Goal: Check status

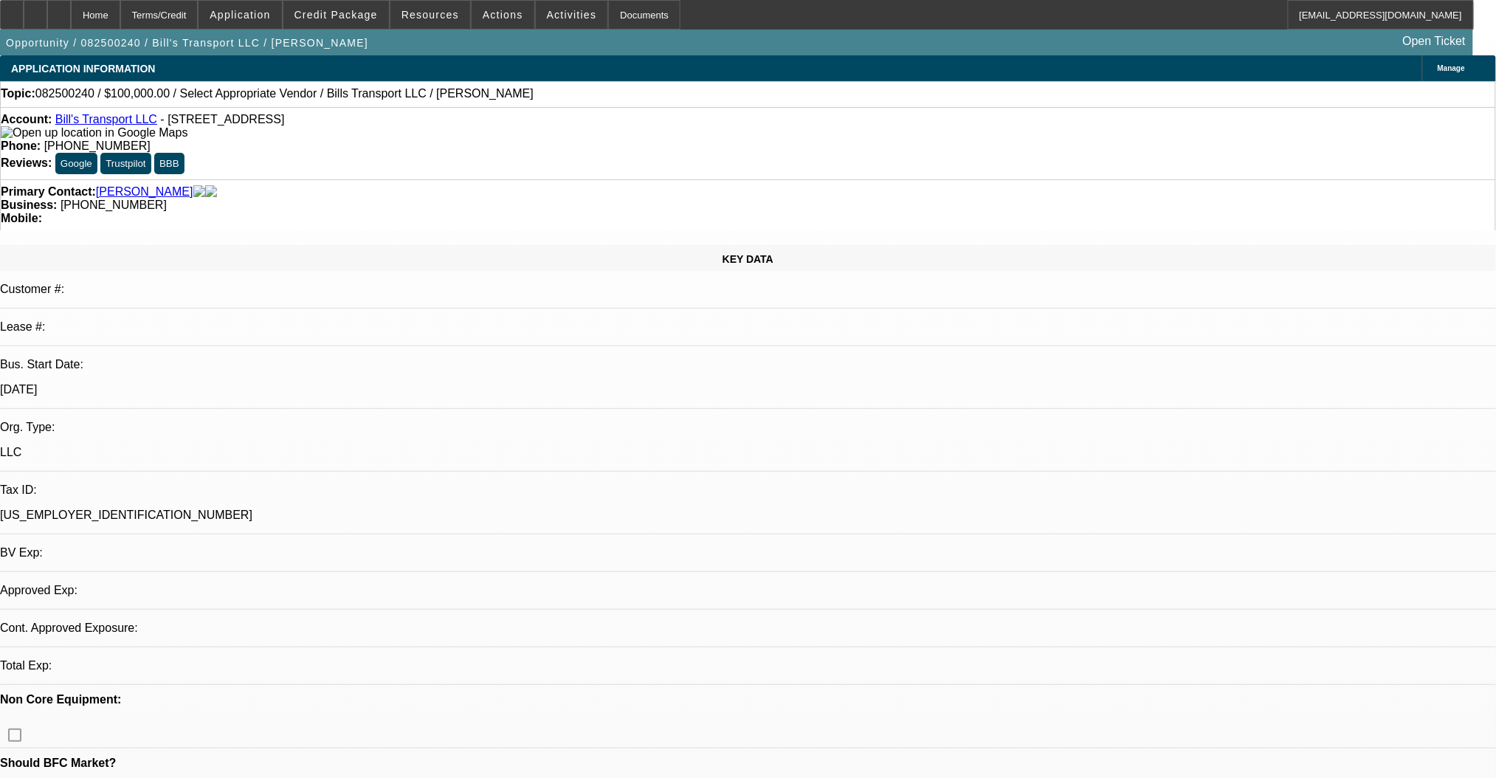
select select "0"
select select "6"
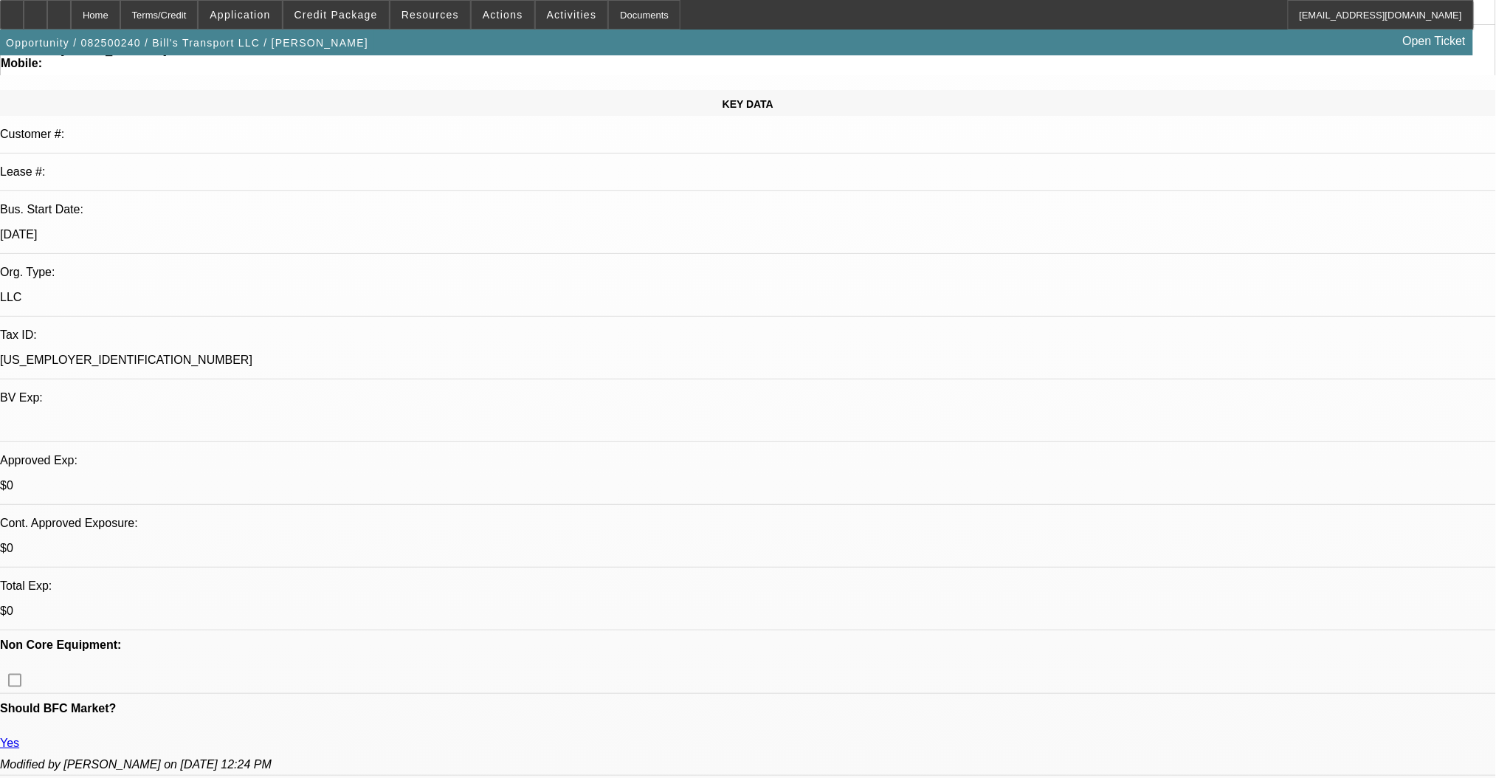
scroll to position [393, 0]
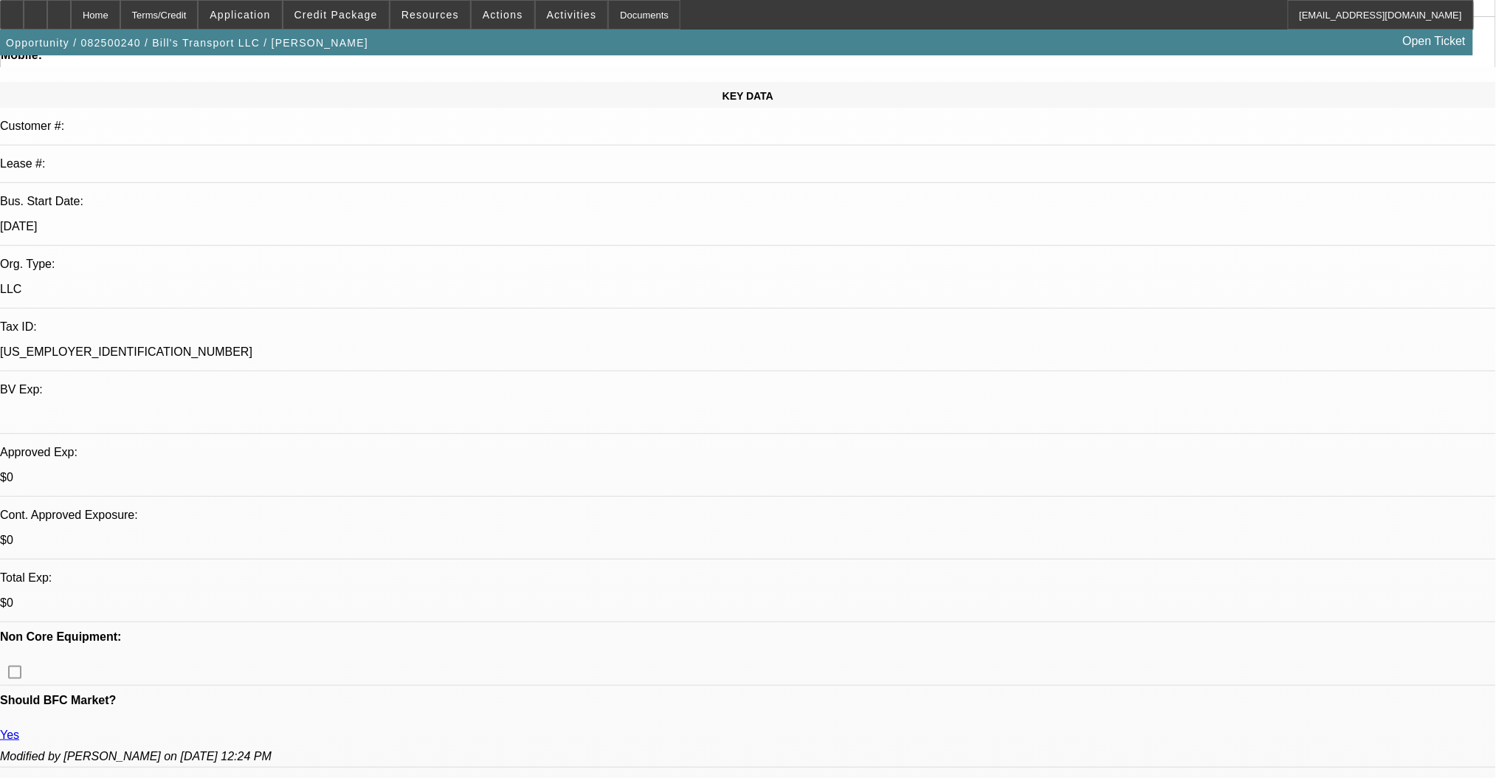
scroll to position [0, 0]
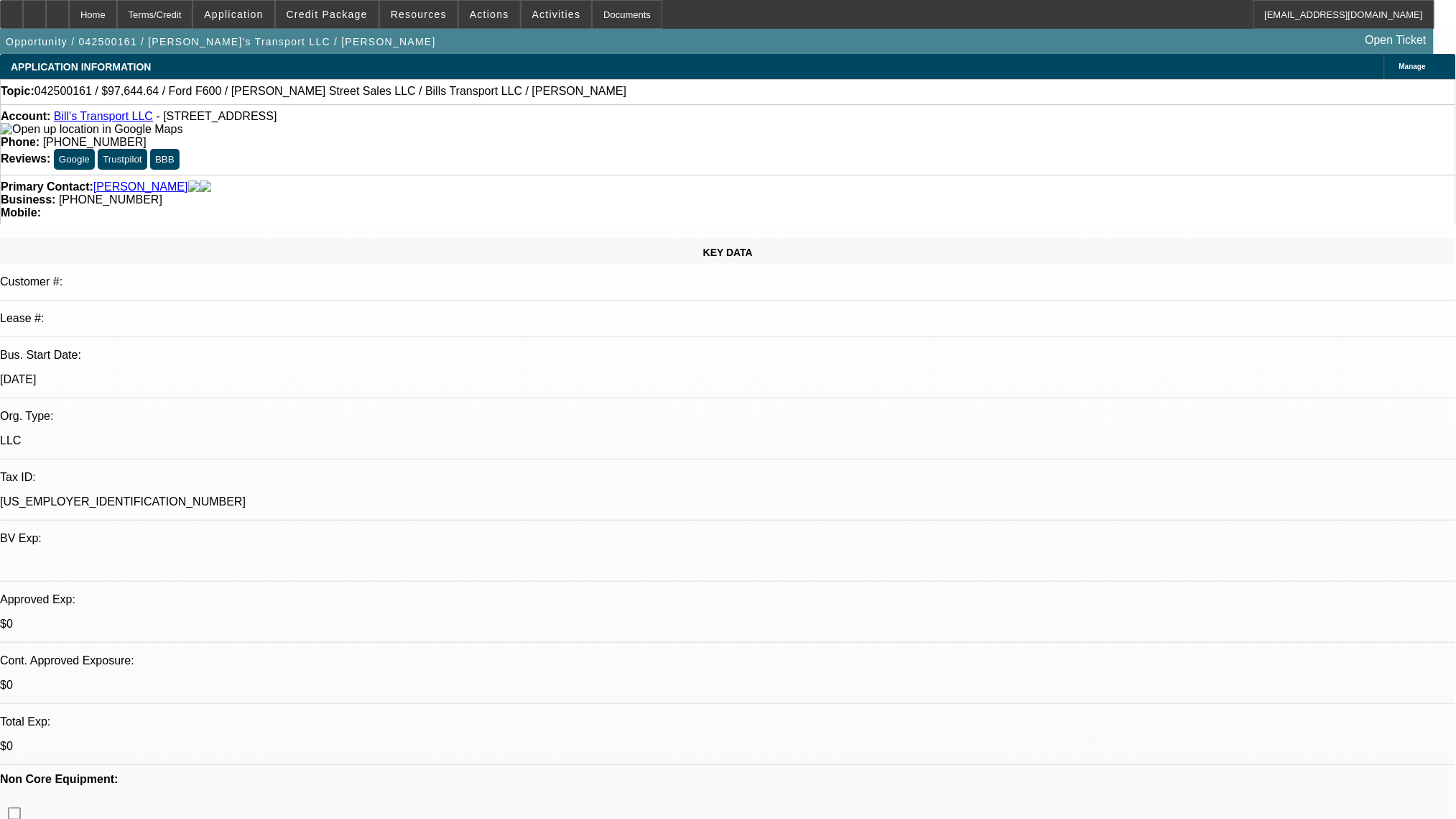
select select "0"
select select "6"
select select "0"
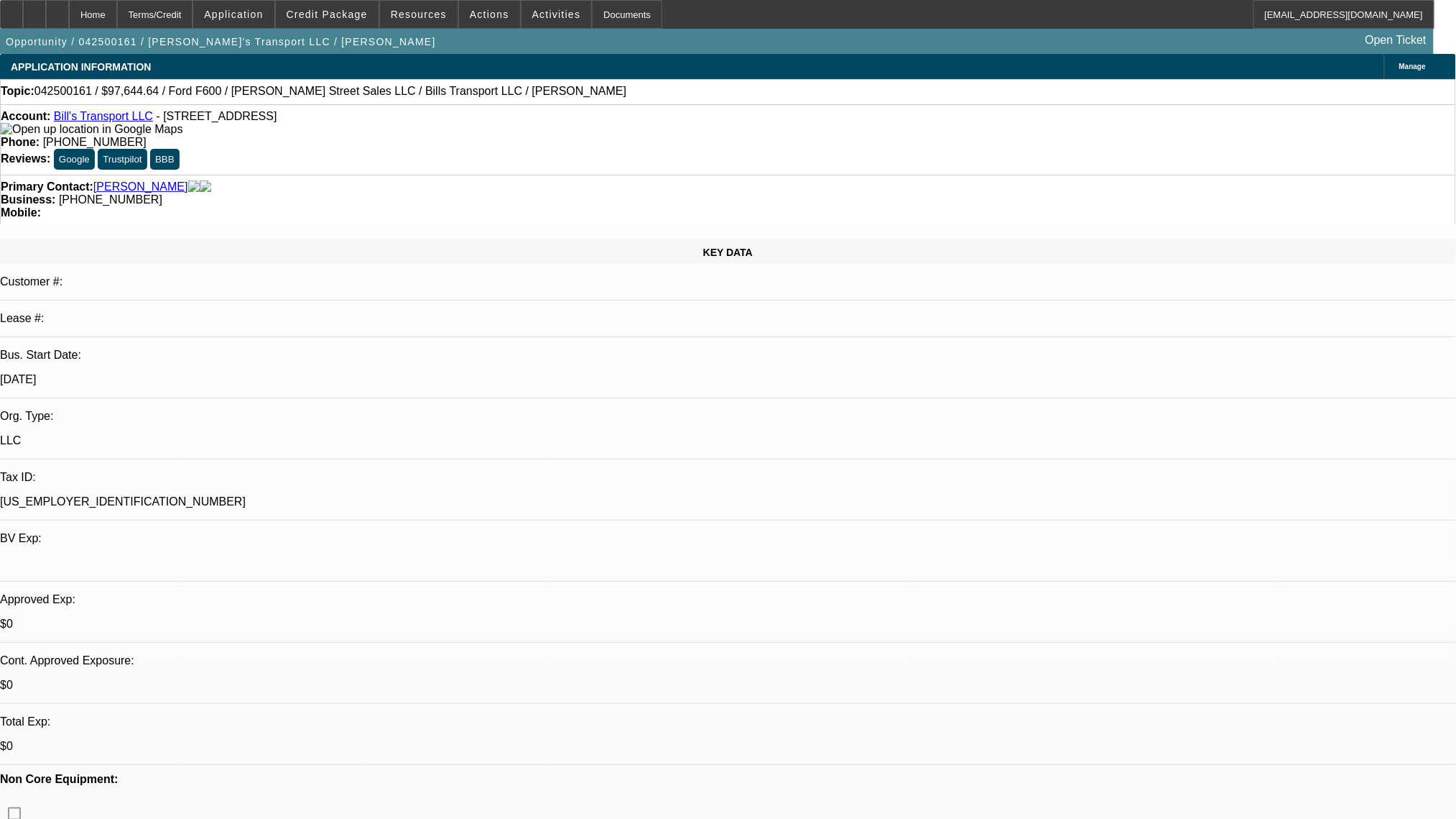
select select "0"
select select "6"
select select "0"
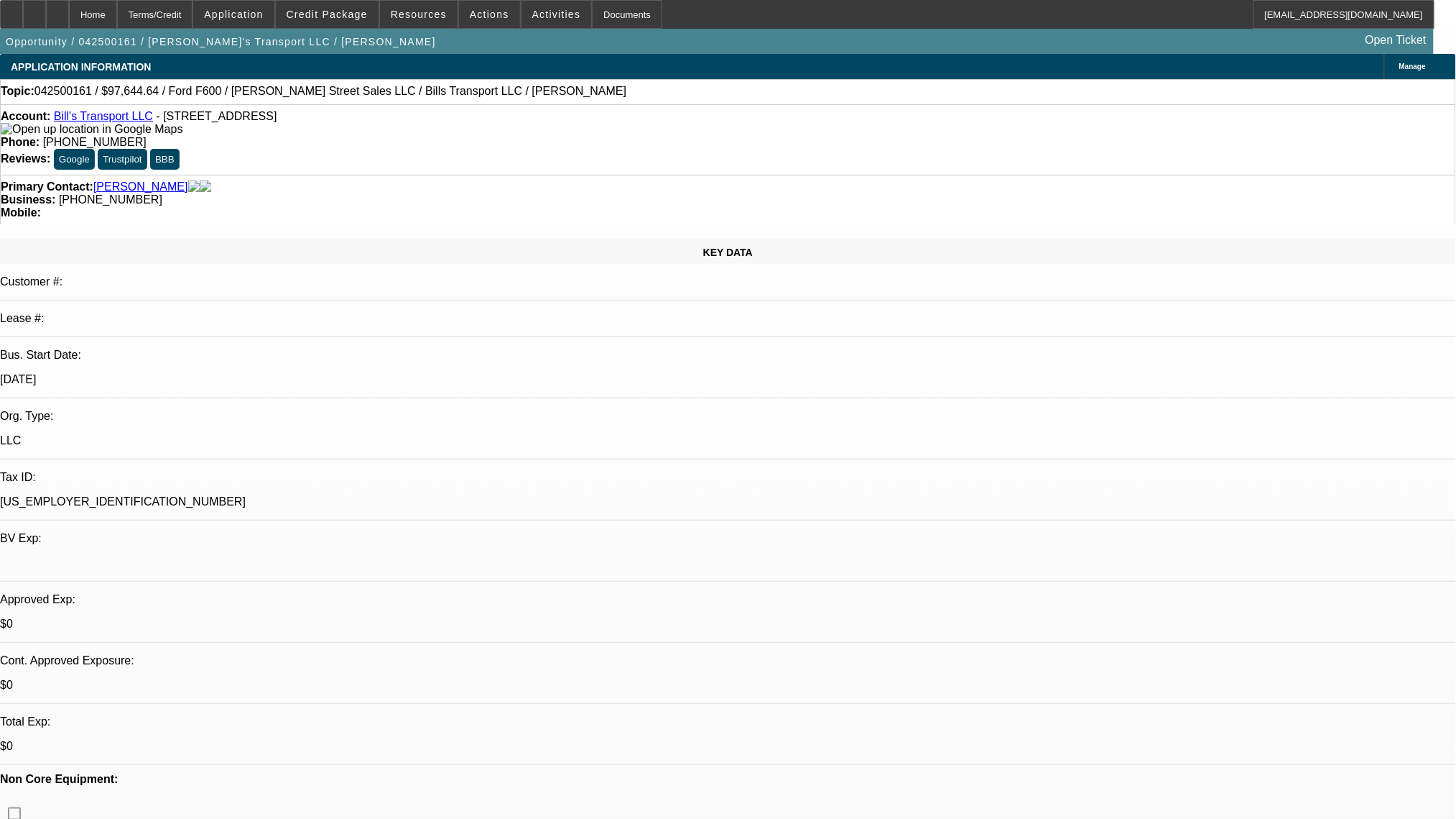
select select "0"
select select "6"
select select "0"
select select "0.1"
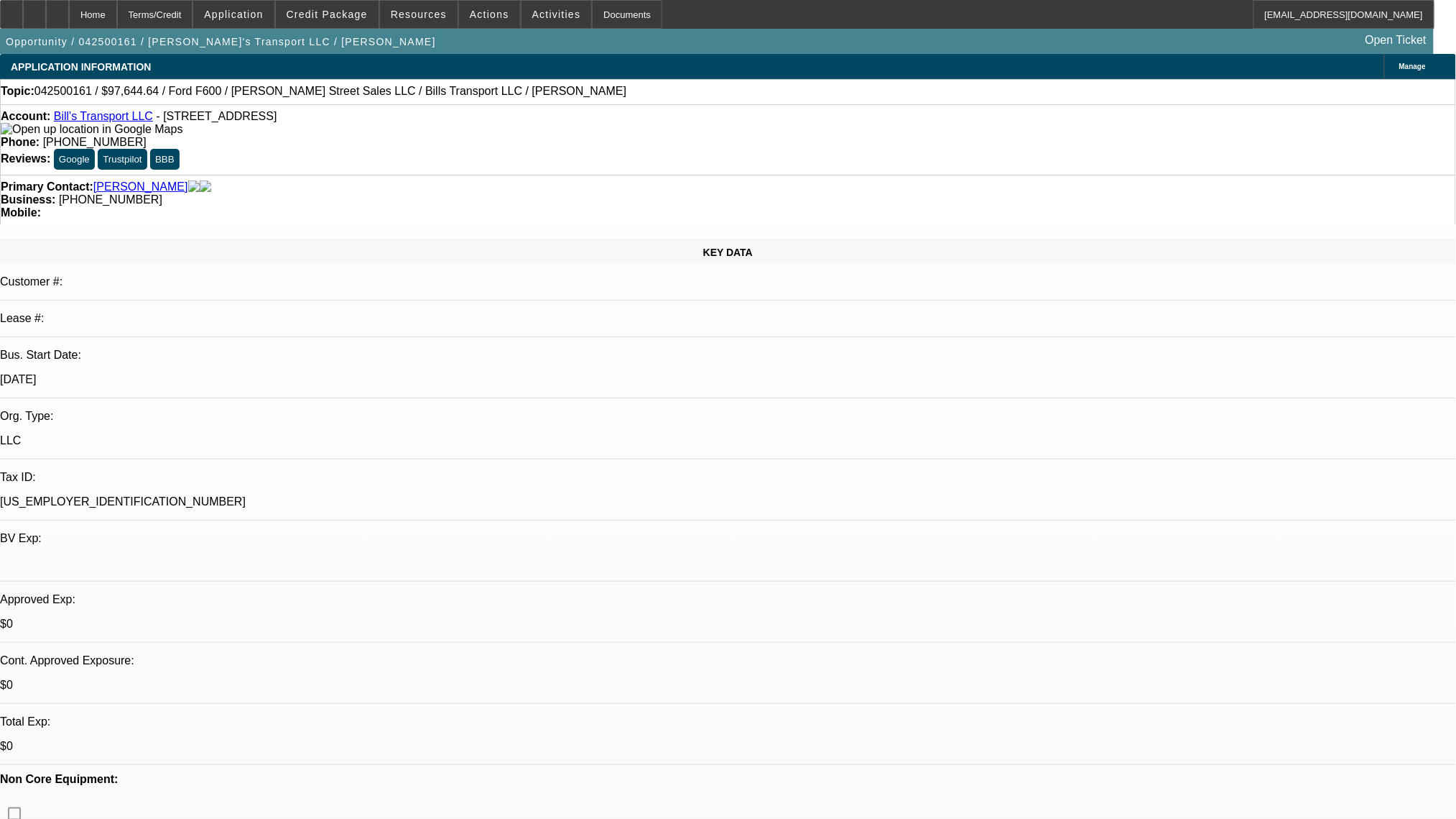
select select "4"
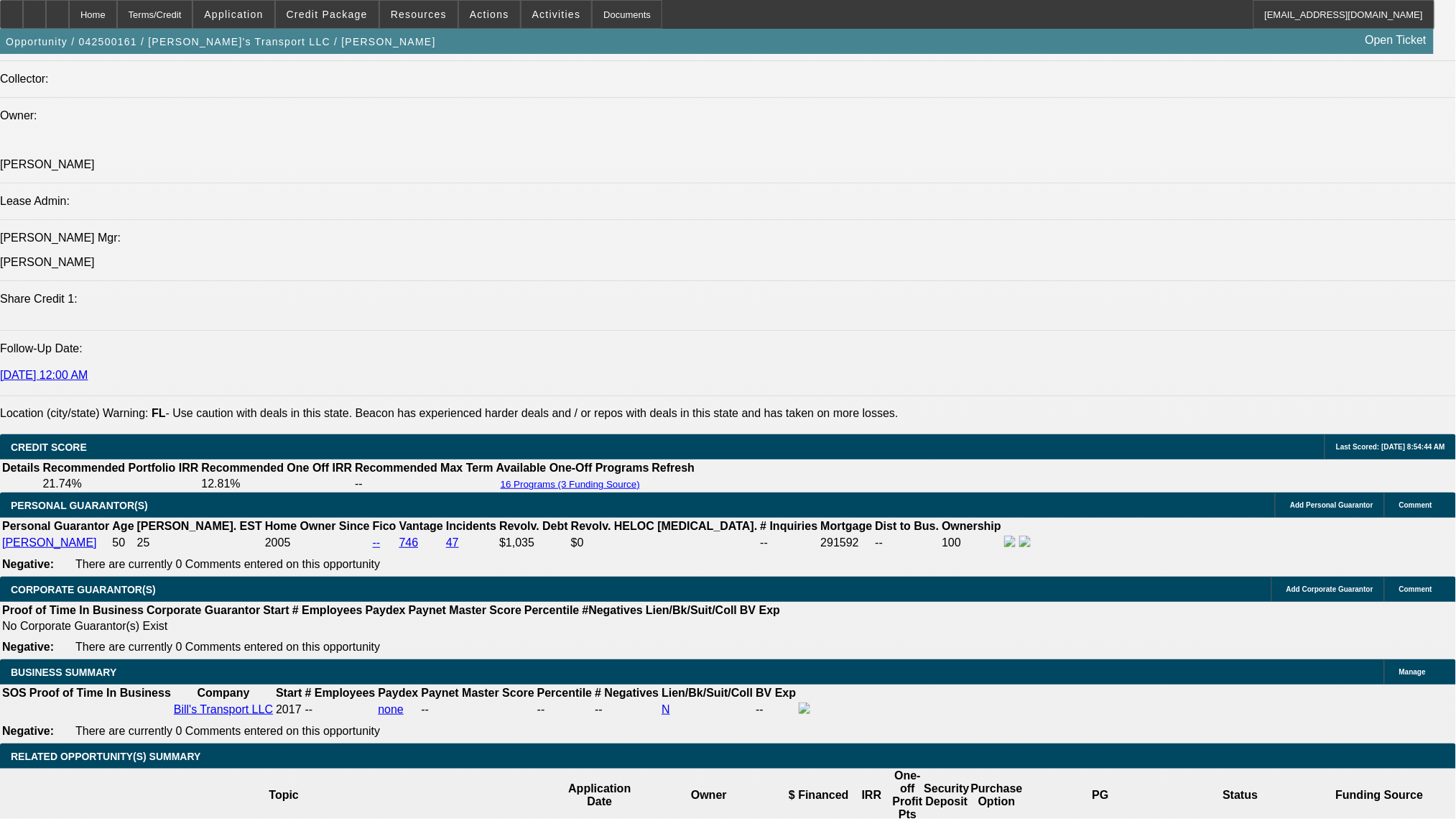
scroll to position [1820, 0]
